Goal: Register for event/course

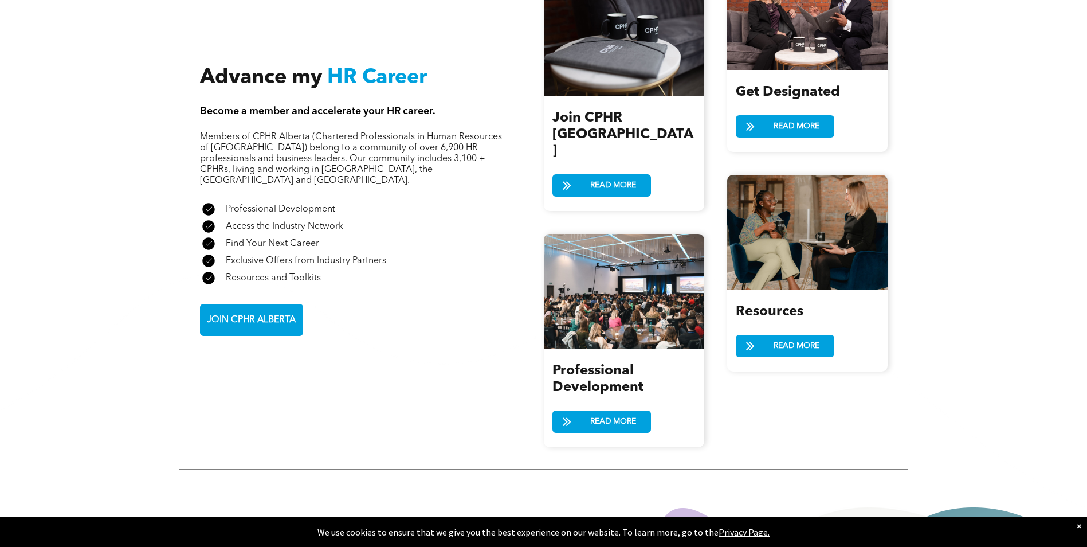
scroll to position [1318, 0]
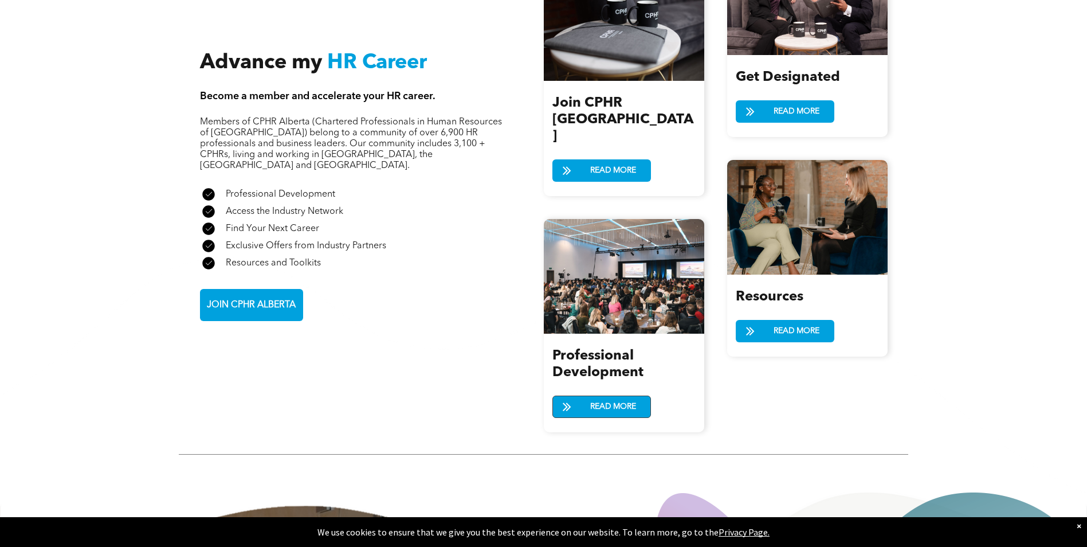
click at [607, 396] on span "READ MORE" at bounding box center [613, 406] width 54 height 21
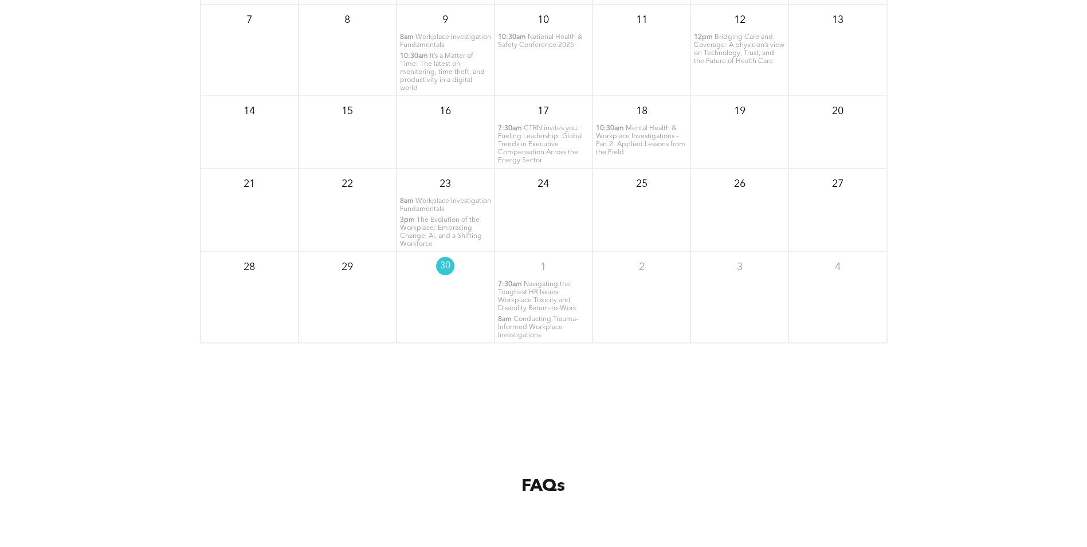
scroll to position [1662, 0]
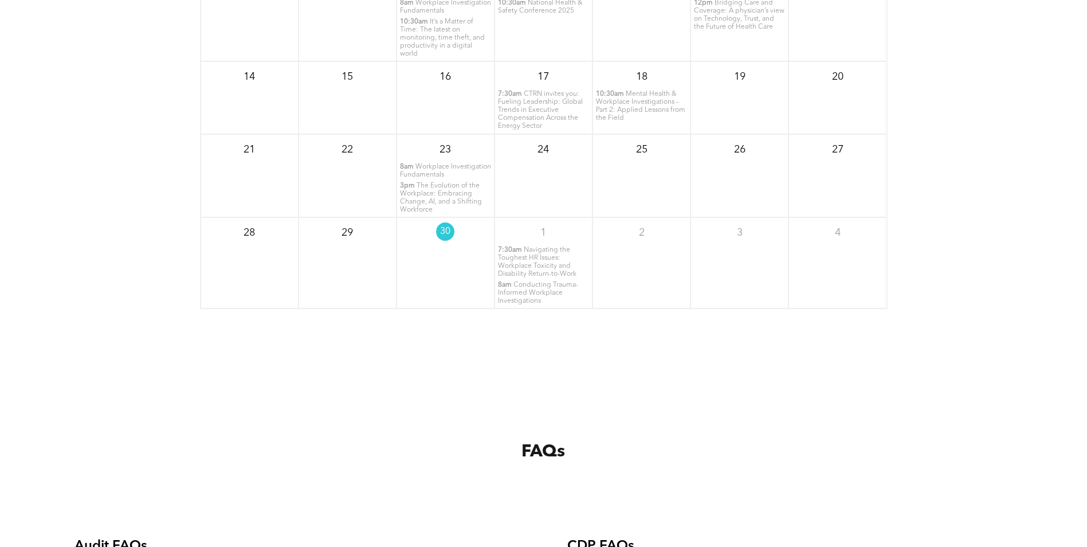
click at [447, 168] on span "Workplace Investigation Fundamentals" at bounding box center [445, 170] width 91 height 15
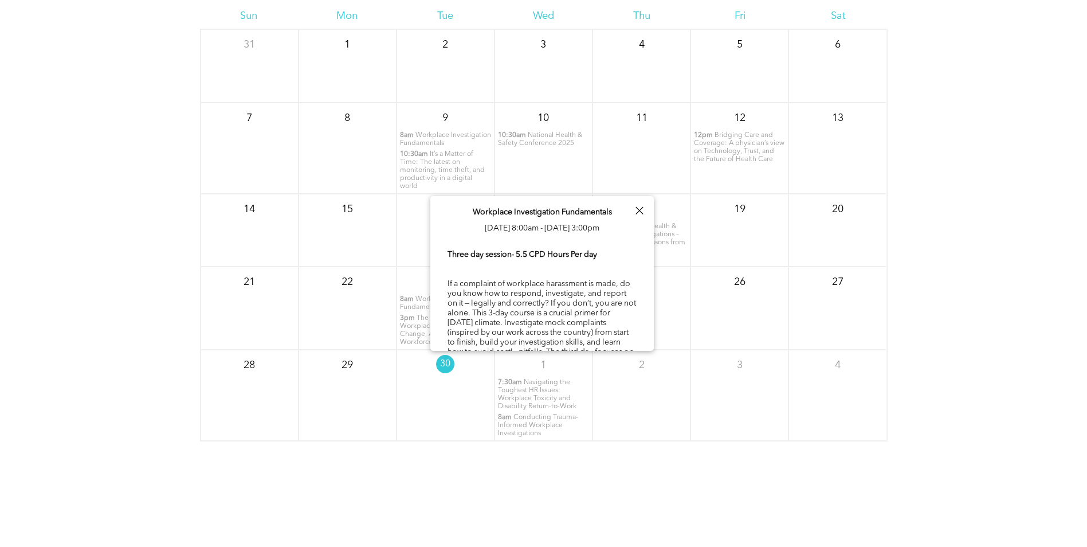
scroll to position [1490, 0]
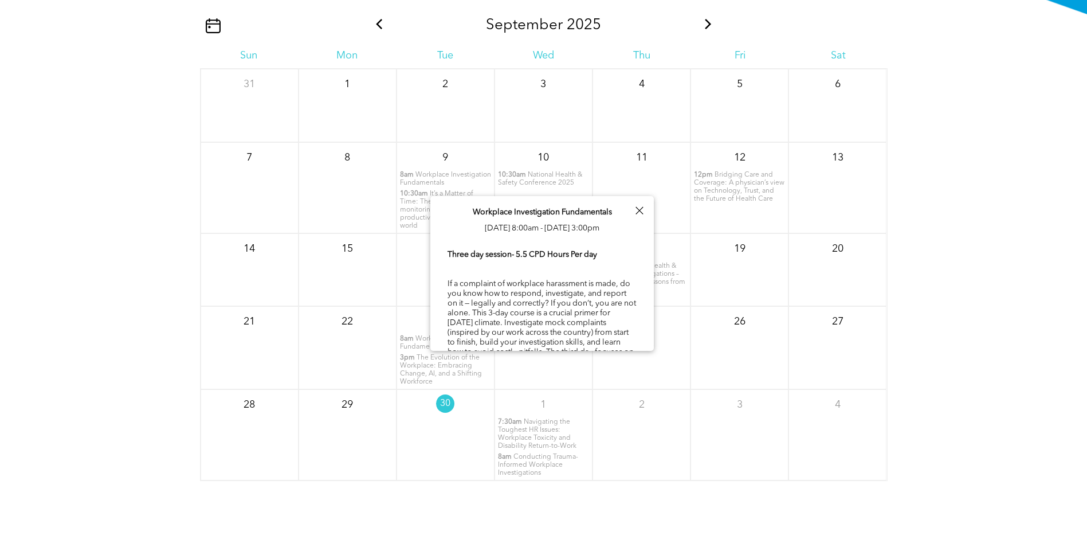
click at [709, 25] on icon at bounding box center [708, 24] width 6 height 10
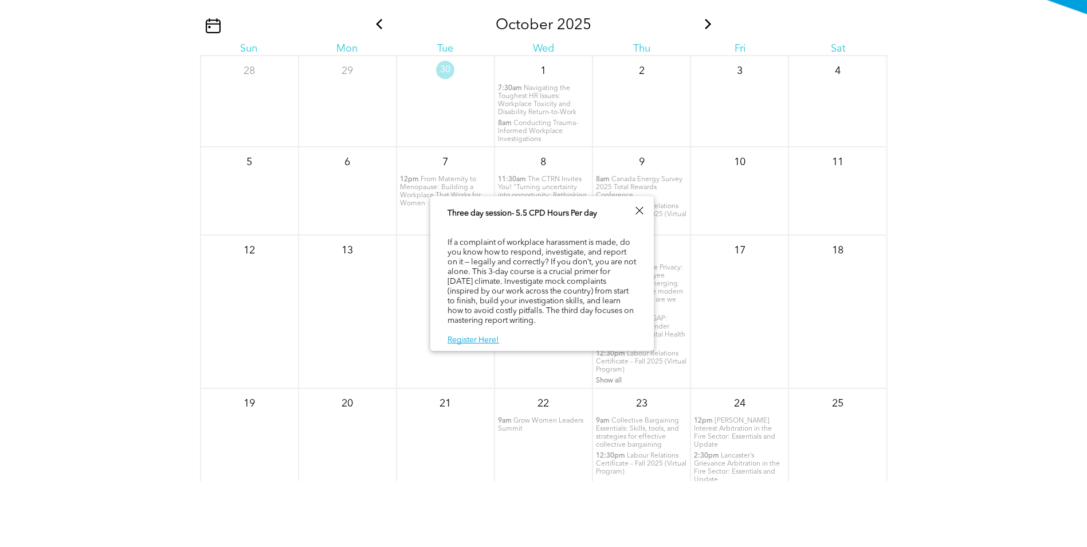
scroll to position [58, 0]
click at [645, 207] on div at bounding box center [638, 210] width 15 height 15
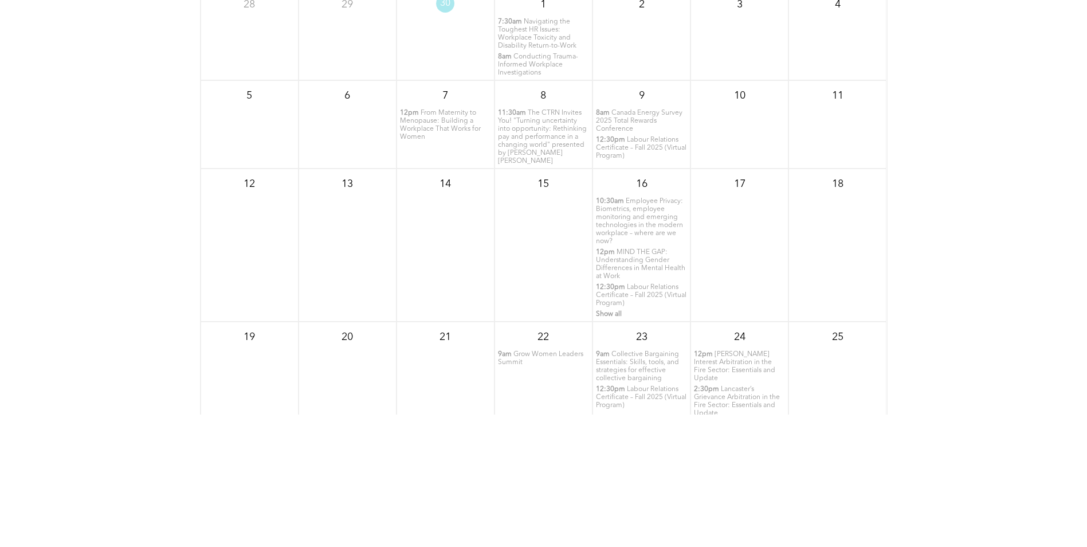
scroll to position [1261, 0]
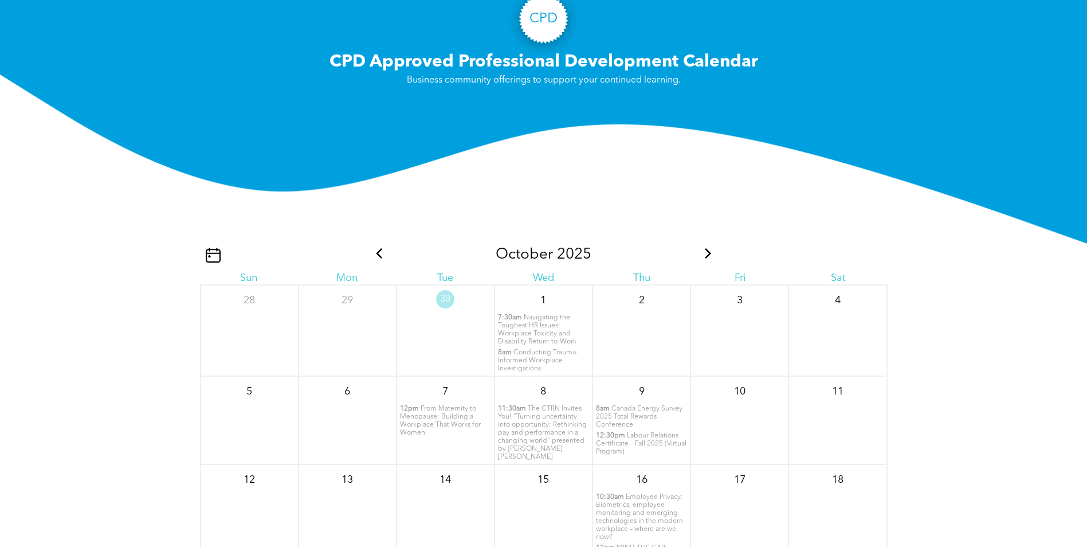
click at [705, 253] on icon at bounding box center [708, 253] width 15 height 10
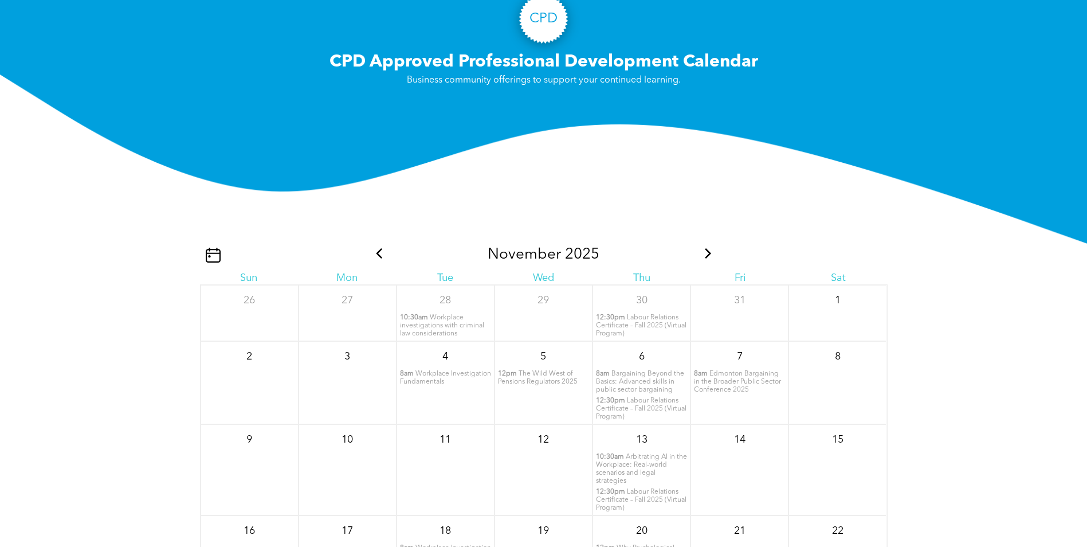
click at [414, 377] on span "Workplace Investigation Fundamentals" at bounding box center [445, 377] width 91 height 15
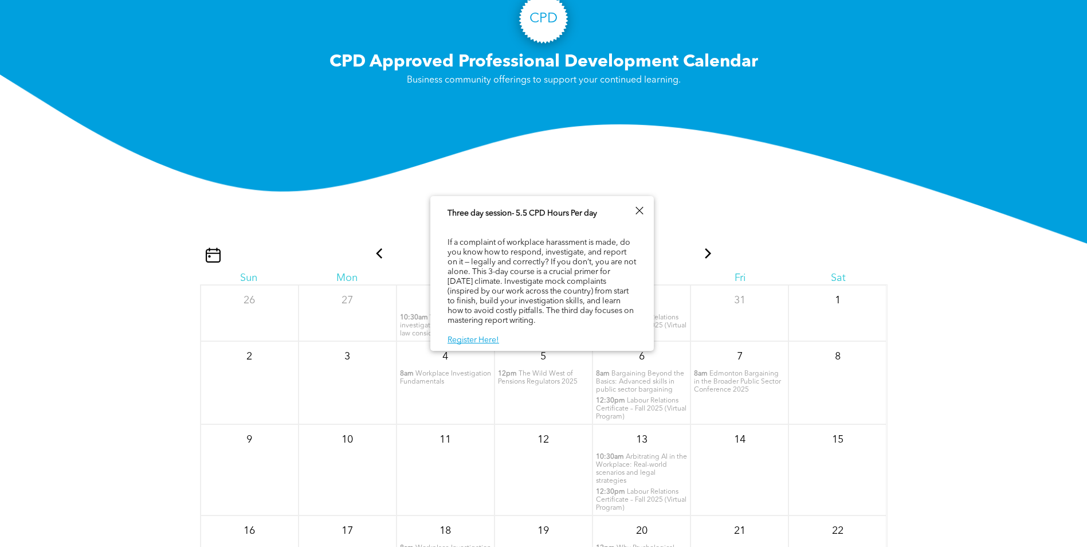
scroll to position [58, 0]
click at [477, 344] on link "Register Here!" at bounding box center [473, 340] width 52 height 8
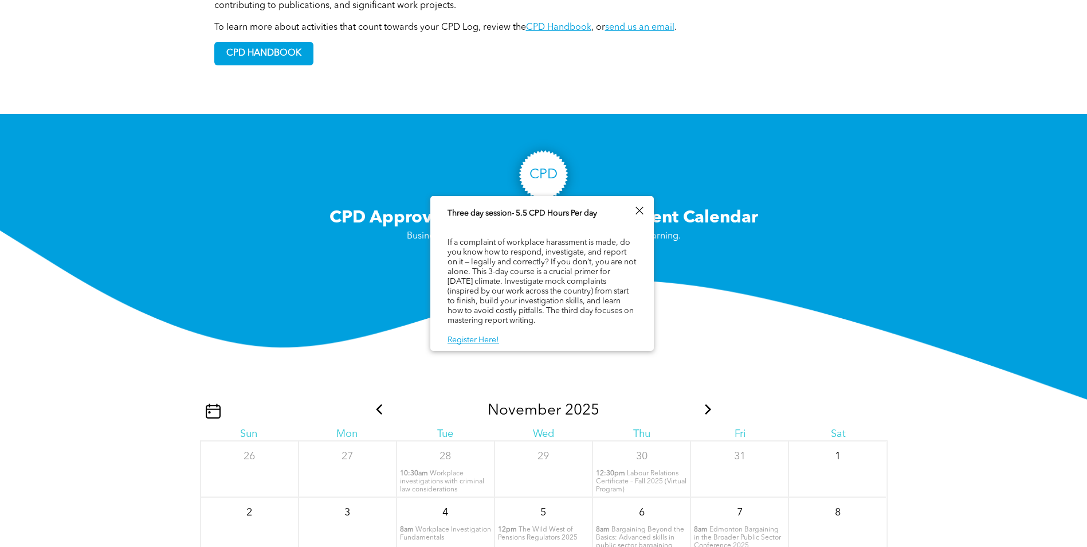
scroll to position [859, 0]
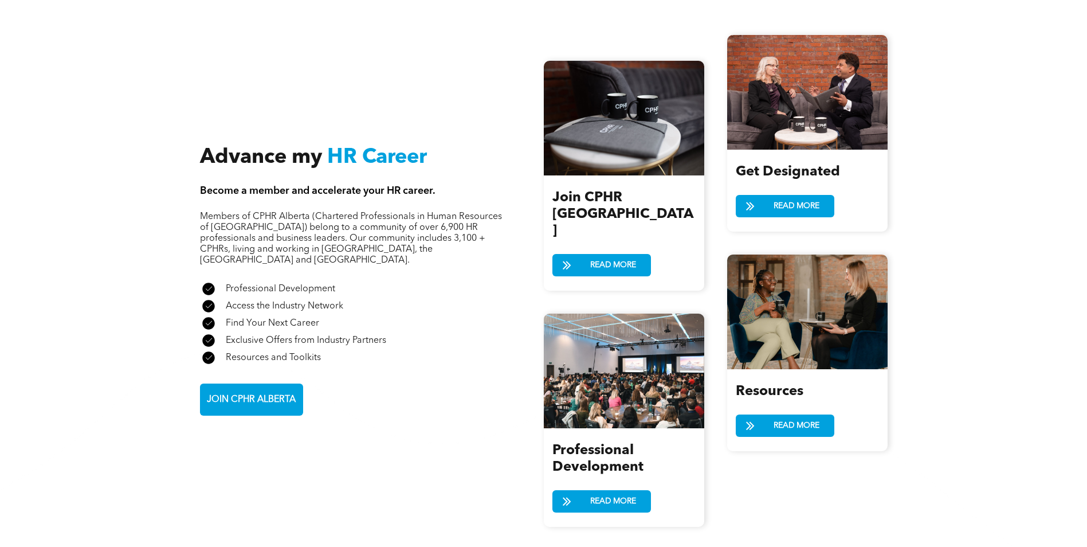
scroll to position [1203, 0]
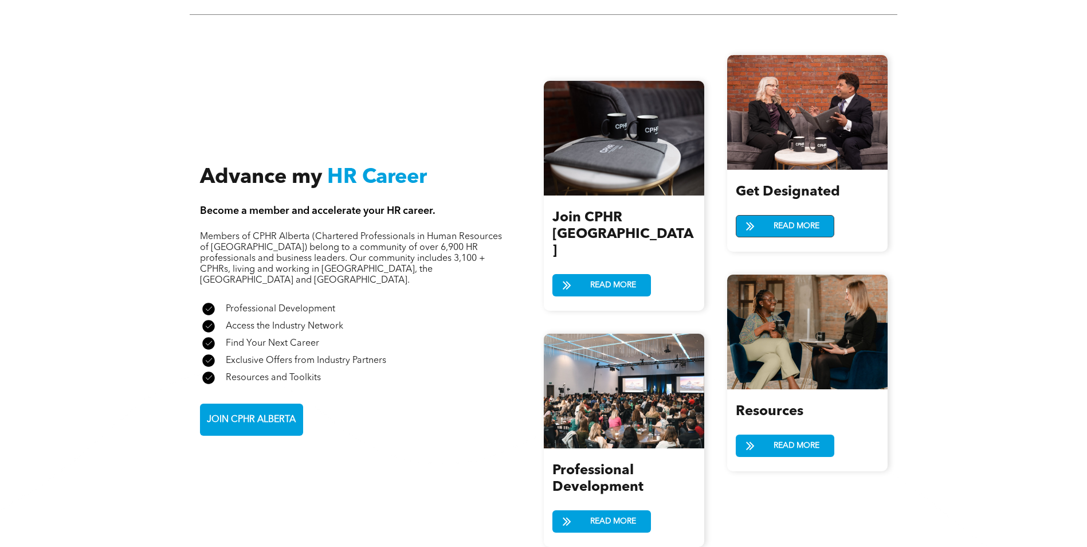
click at [792, 229] on span "READ MORE" at bounding box center [797, 225] width 54 height 21
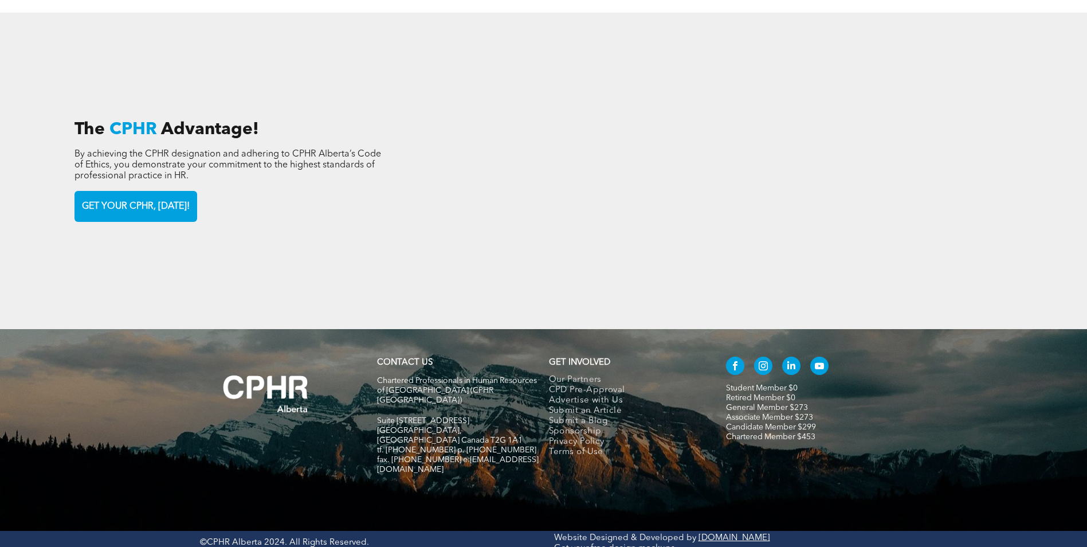
scroll to position [1378, 0]
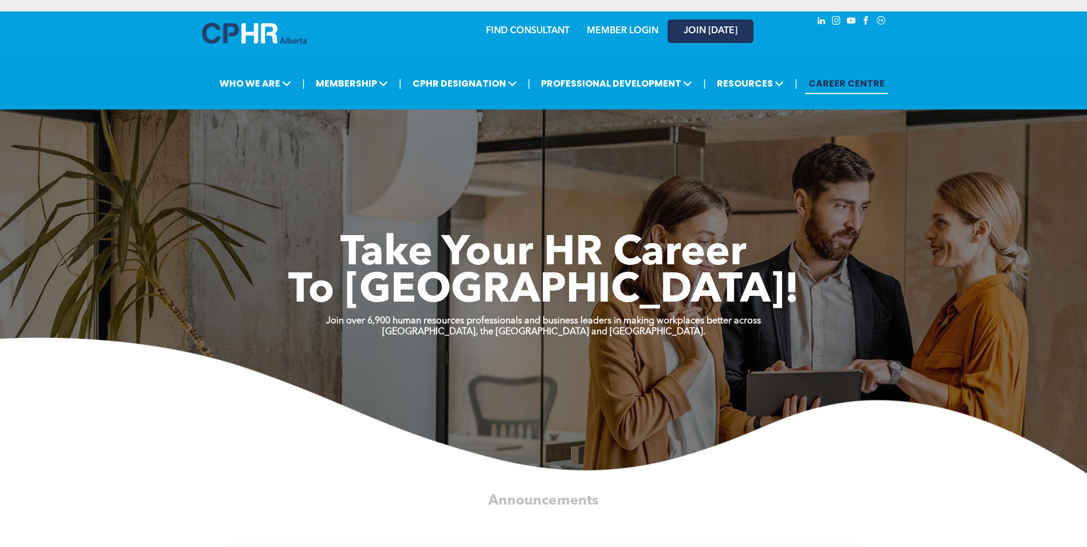
click at [706, 27] on span "JOIN [DATE]" at bounding box center [711, 31] width 54 height 11
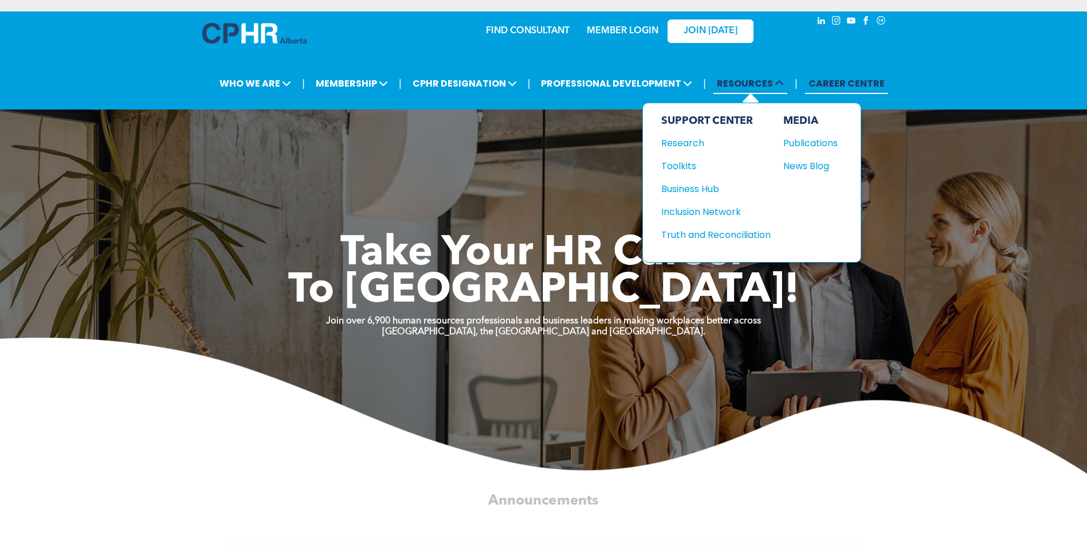
click at [731, 93] on span "RESOURCES" at bounding box center [750, 83] width 74 height 21
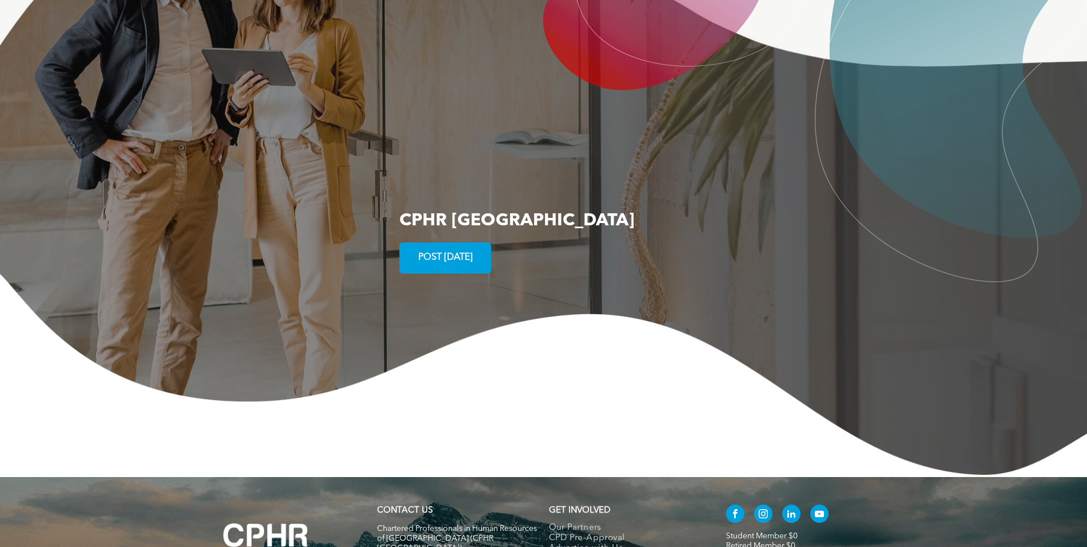
scroll to position [2078, 0]
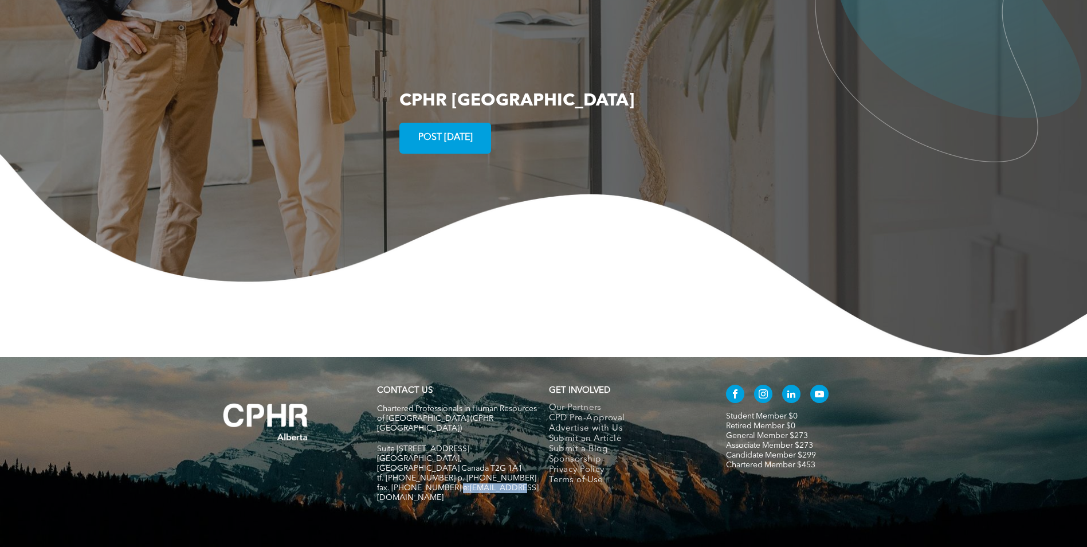
drag, startPoint x: 452, startPoint y: 433, endPoint x: 512, endPoint y: 430, distance: 60.8
click at [512, 483] on h5 "fax. [PHONE_NUMBER] e:[EMAIL_ADDRESS][DOMAIN_NAME]" at bounding box center [458, 492] width 162 height 19
copy span "info@cphrab.ca"
